Goal: Register for event/course

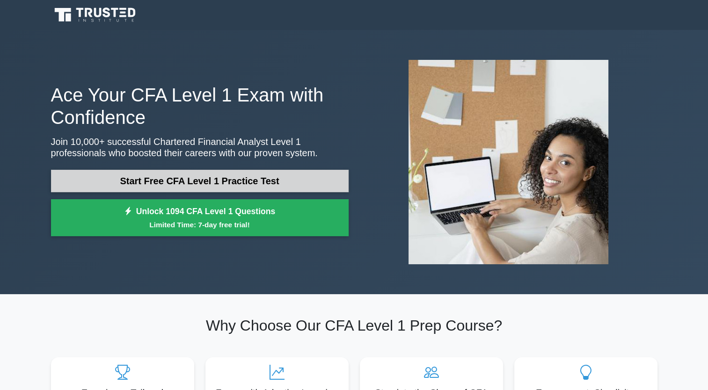
click at [272, 170] on link "Start Free CFA Level 1 Practice Test" at bounding box center [200, 181] width 298 height 22
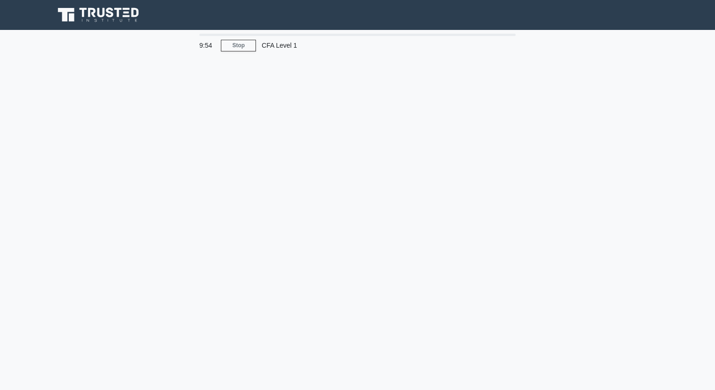
click at [278, 41] on div "CFA Level 1" at bounding box center [320, 45] width 129 height 19
click at [247, 42] on link "Stop" at bounding box center [238, 46] width 35 height 12
